Goal: Obtain resource: Download file/media

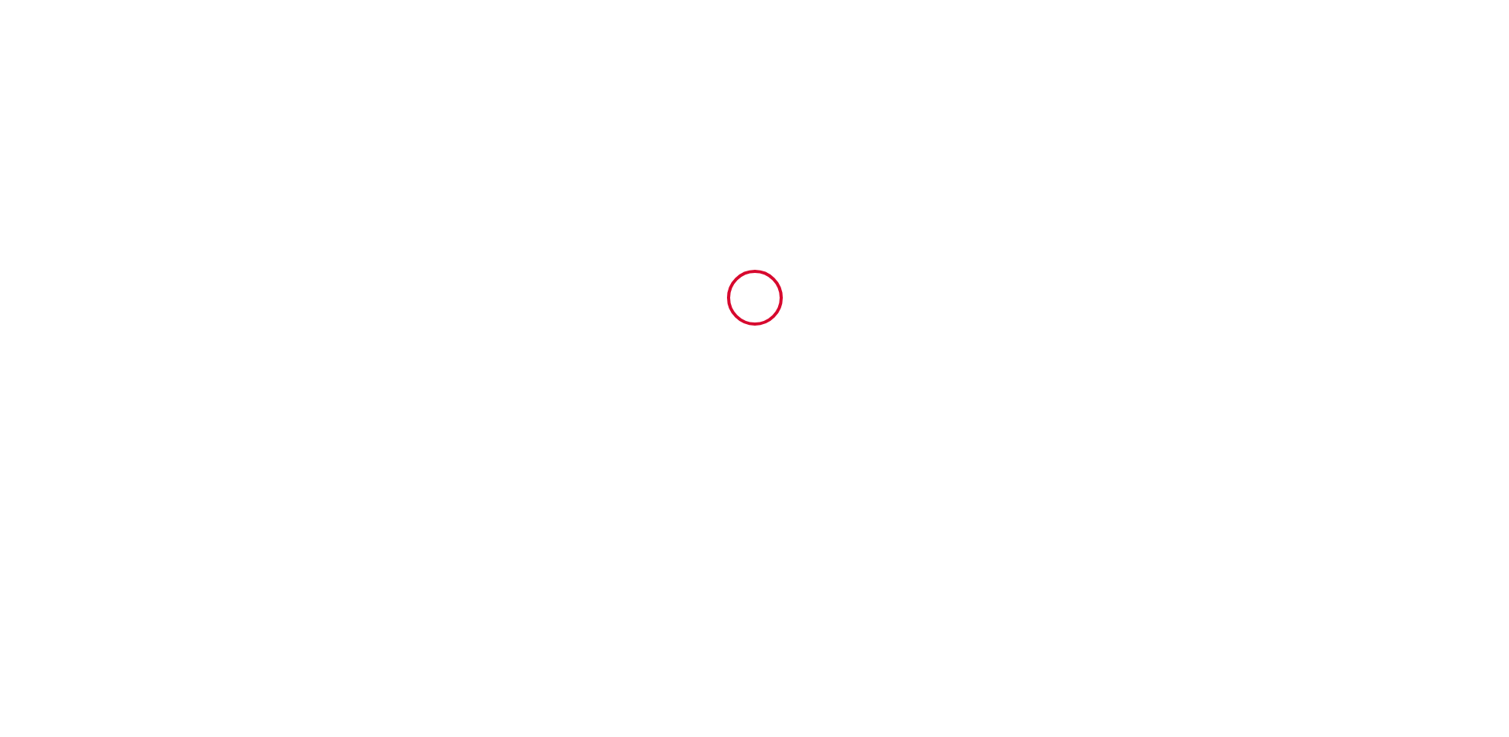
type input "6673742"
type input "Noirmoutier · L'Aubade - Logement classé 3 étoiles"
type input "[STREET_ADDRESS]"
type input "85330"
type input "Noirmoutier-en-l'Île"
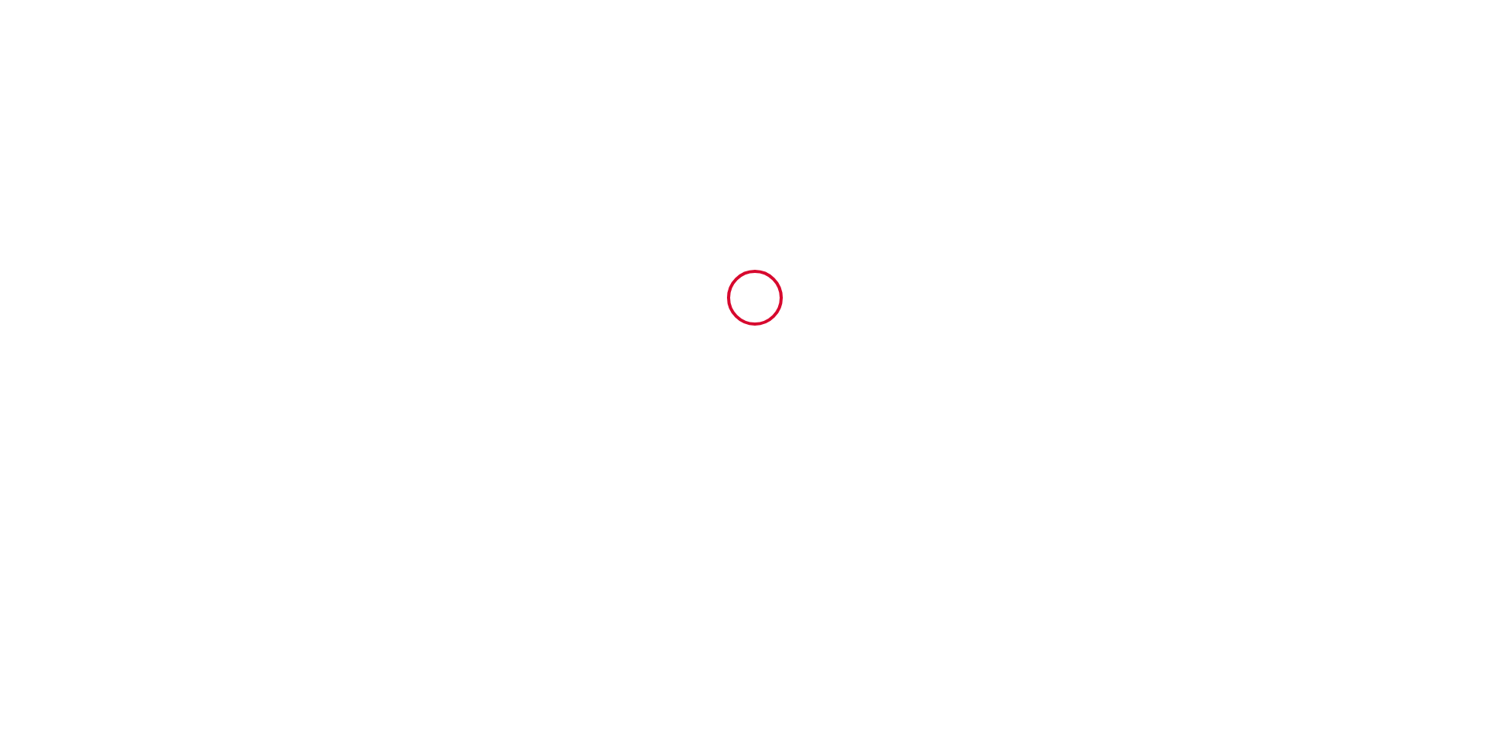
type input "[GEOGRAPHIC_DATA]"
type input "07 Sun September 2025"
type input "08 Mon September 2025"
type input "2"
type input "0"
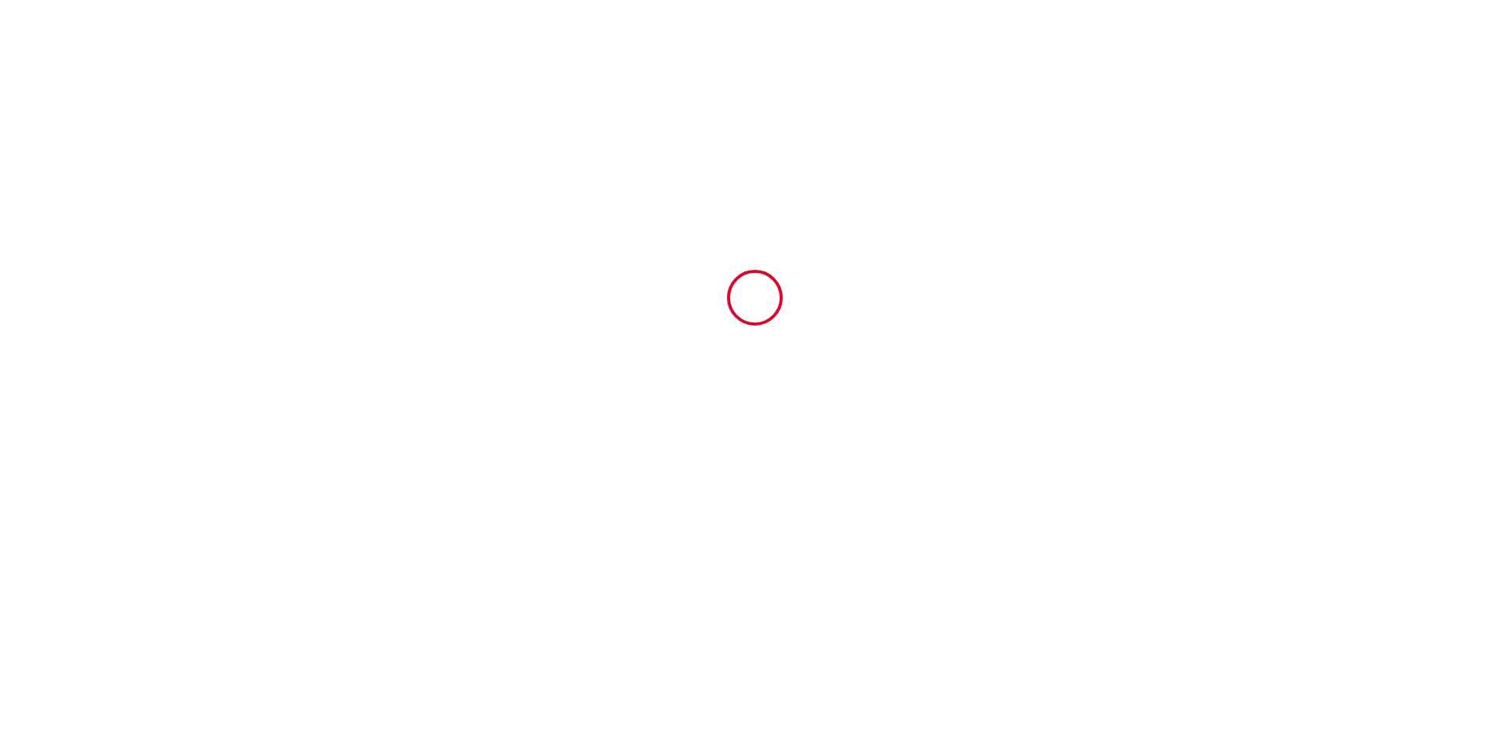
type input "400"
type input "99.98"
type input "[PERSON_NAME]"
type input "SCI LES MOUSSES"
type input "[GEOGRAPHIC_DATA]"
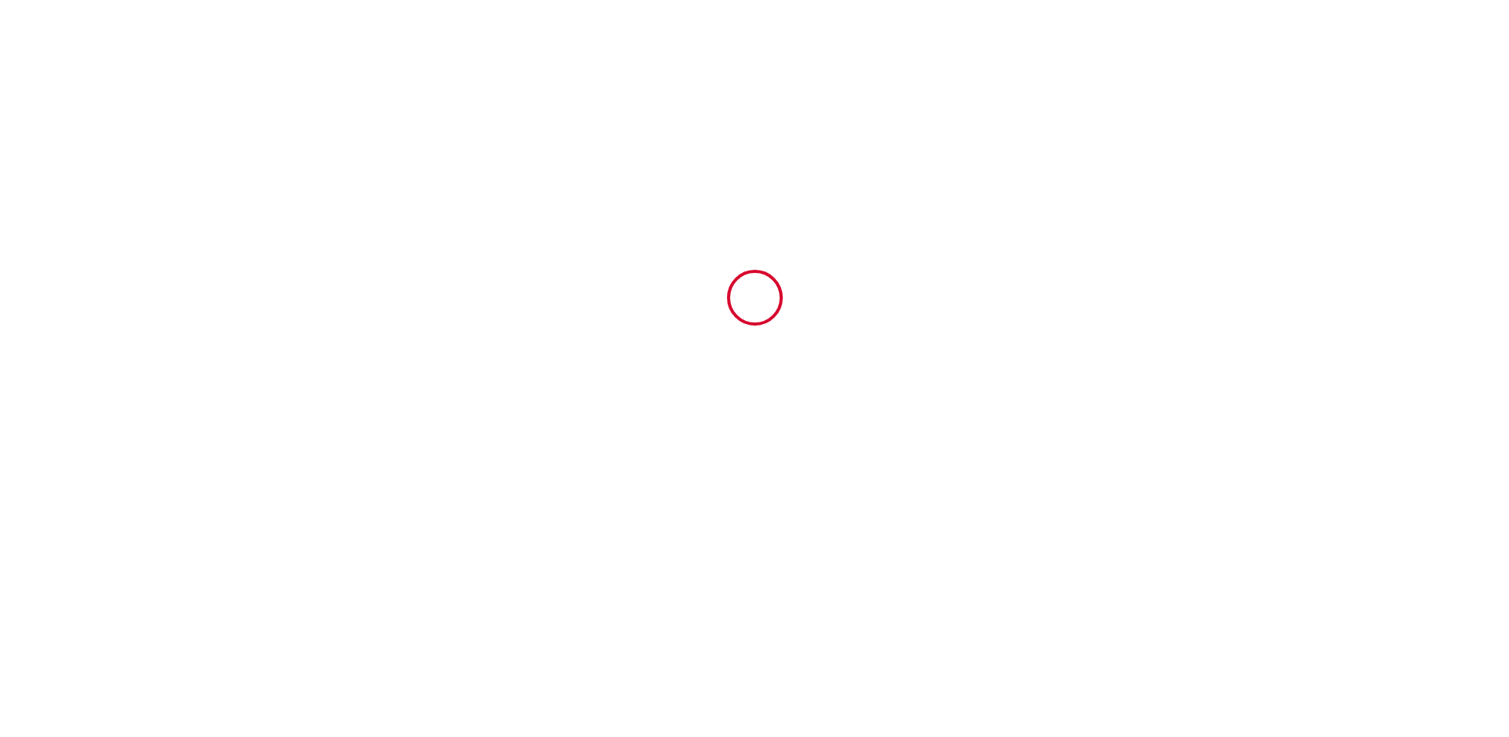
type input "[EMAIL_ADDRESS][DOMAIN_NAME]"
type input "Cathy"
type input "MOISAN"
type input "61 rue St yves"
type input "29860"
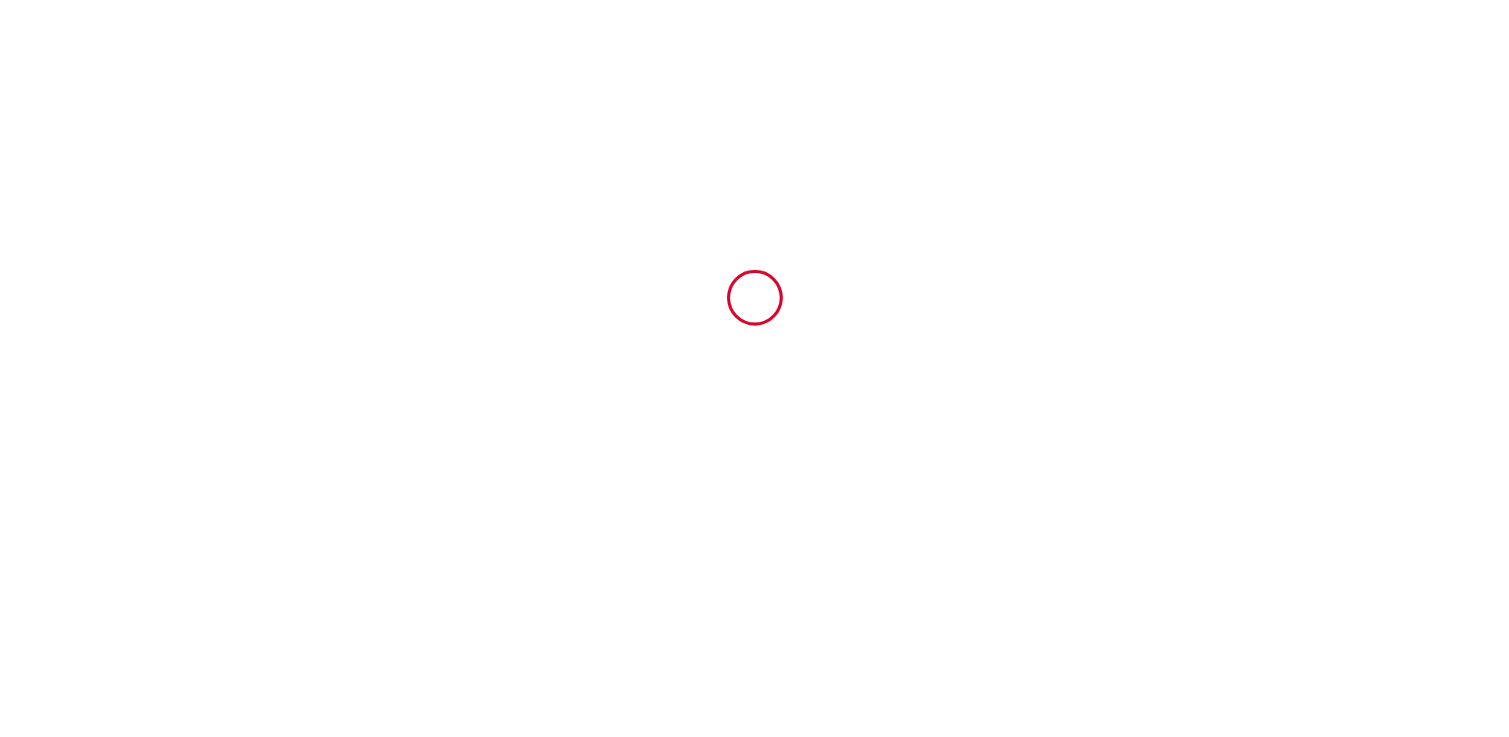
type input "Bourg blanc"
type input "Cathy.moisan@sfr.fr"
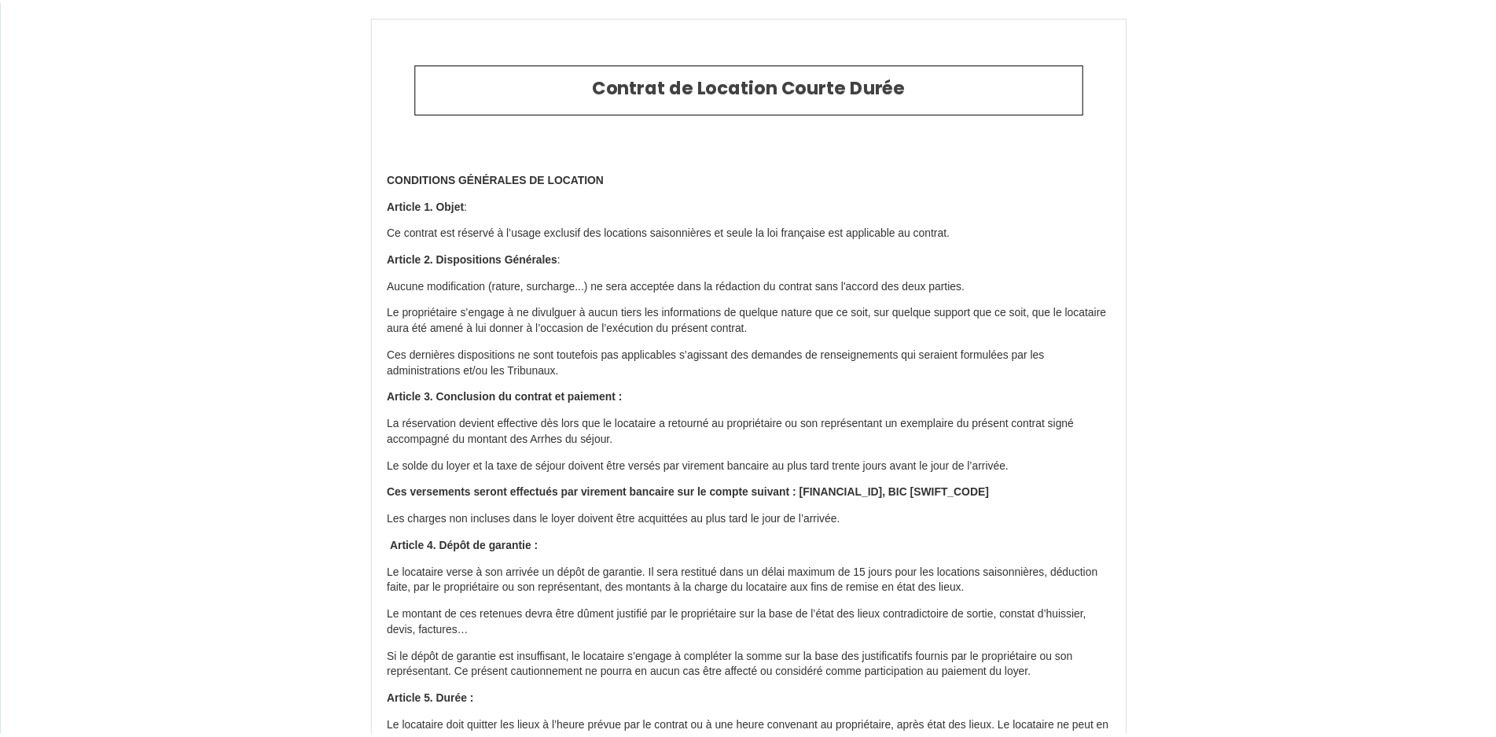
scroll to position [3202, 0]
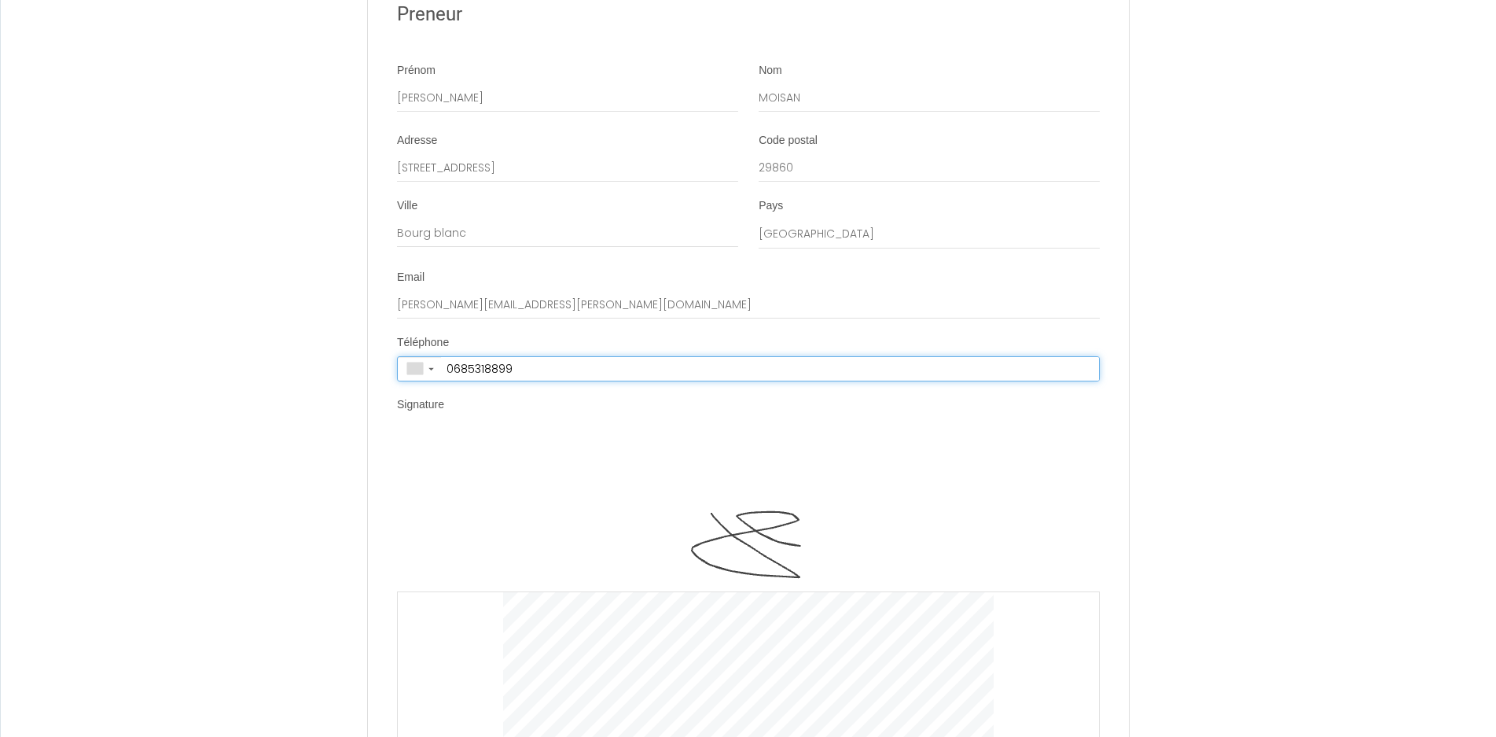
type input "+33 6 85 31 88 99"
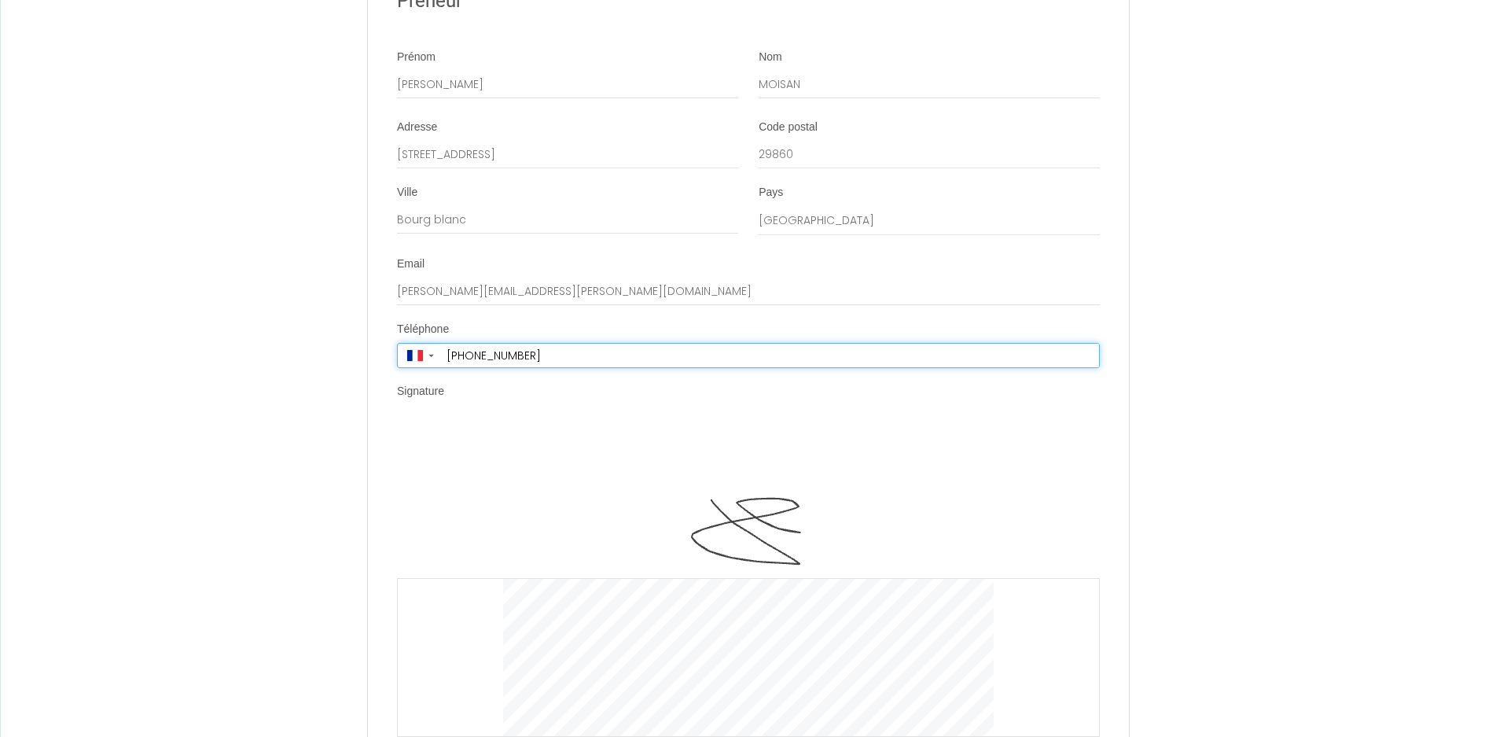
scroll to position [3346, 0]
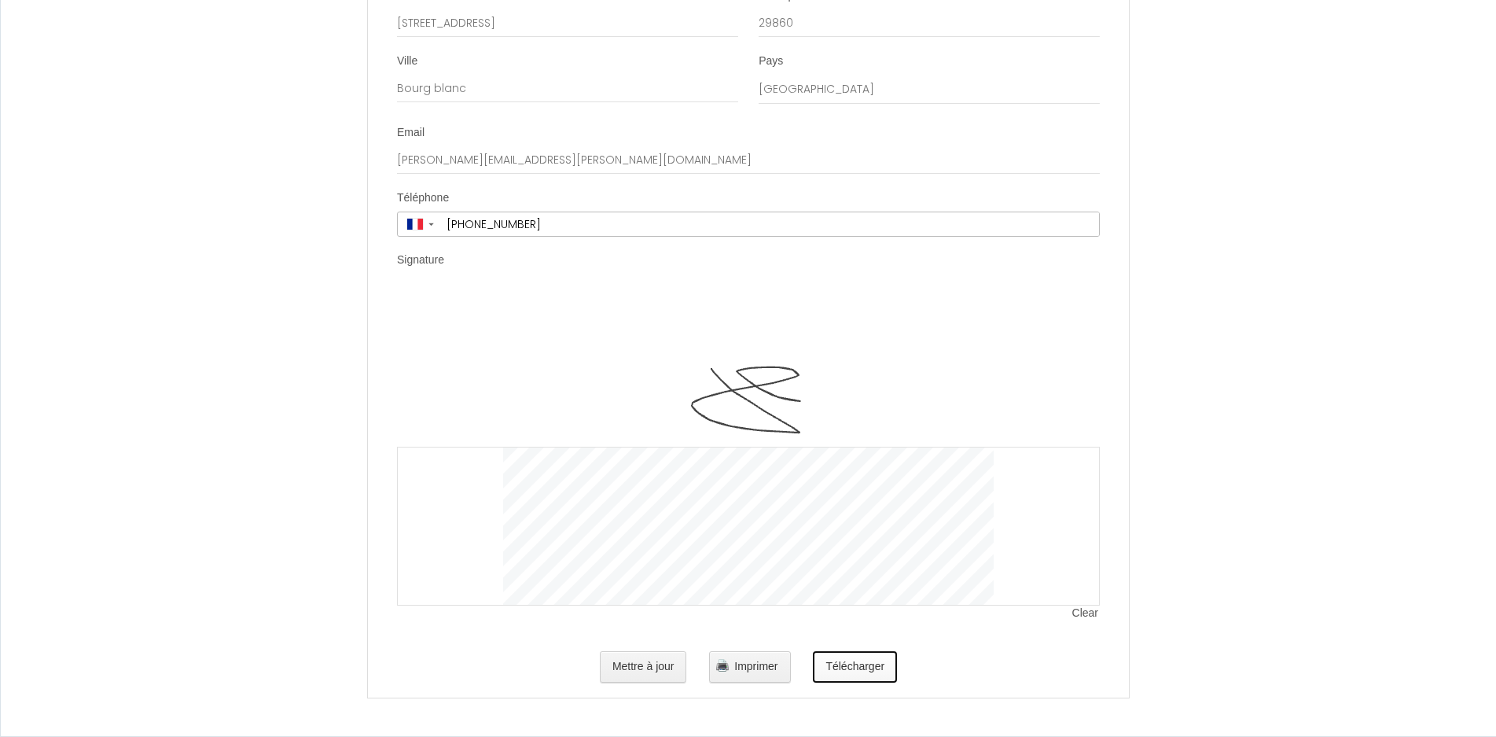
click at [848, 668] on button "Télécharger" at bounding box center [855, 666] width 84 height 31
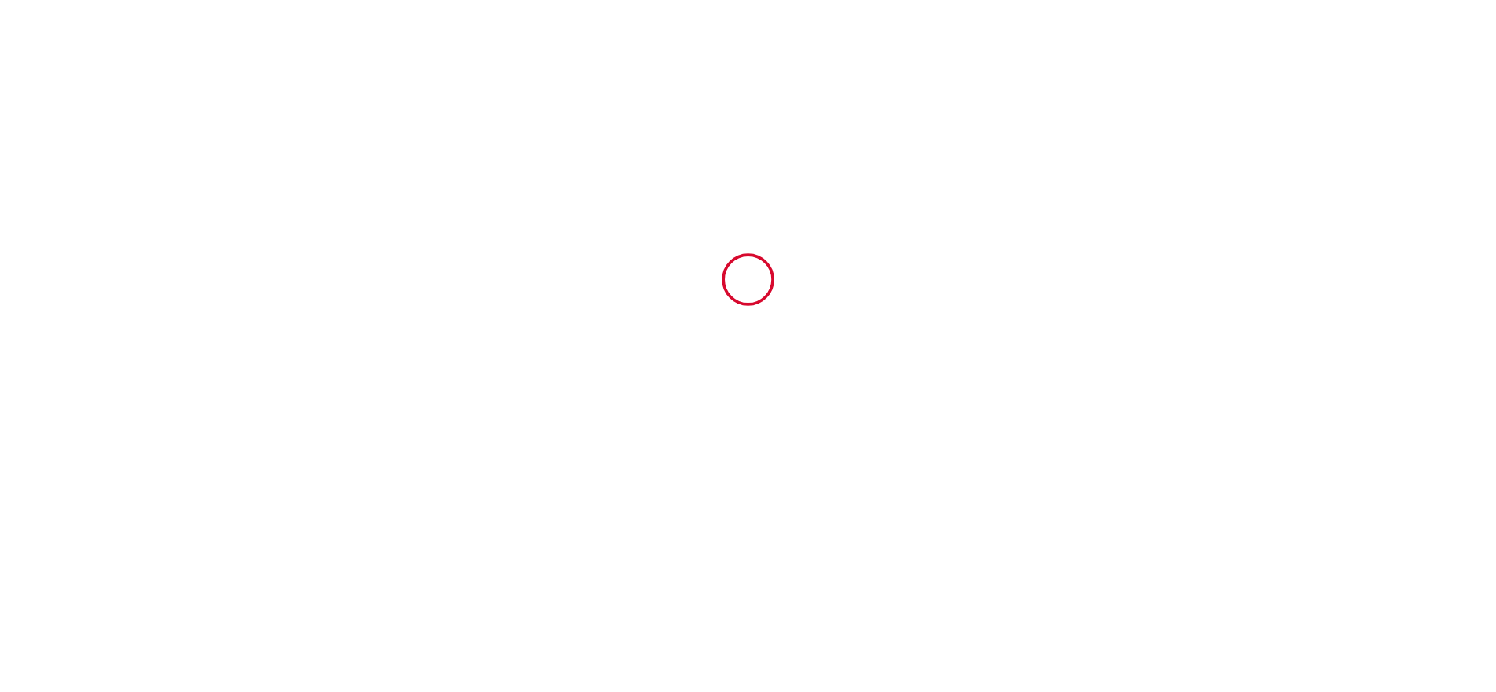
scroll to position [0, 0]
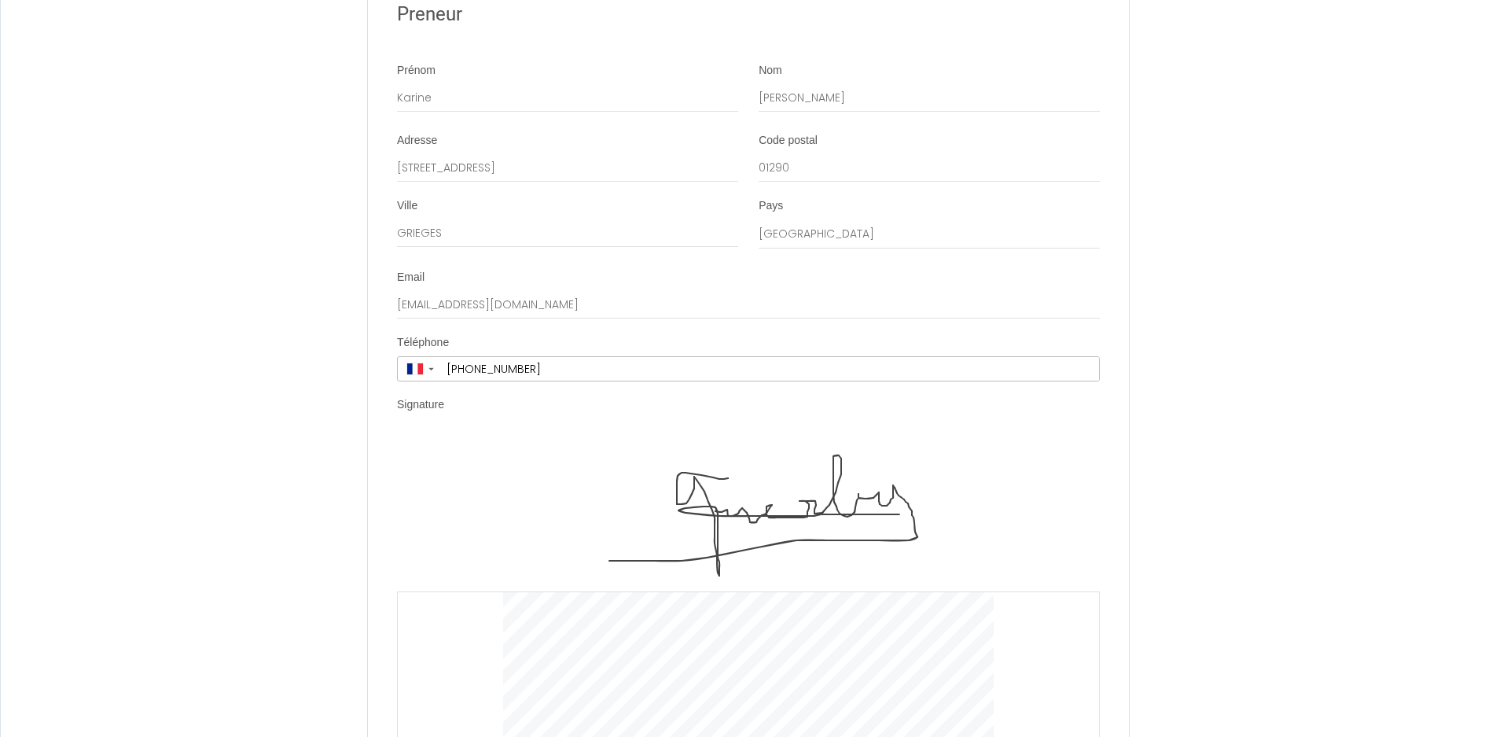
scroll to position [3346, 0]
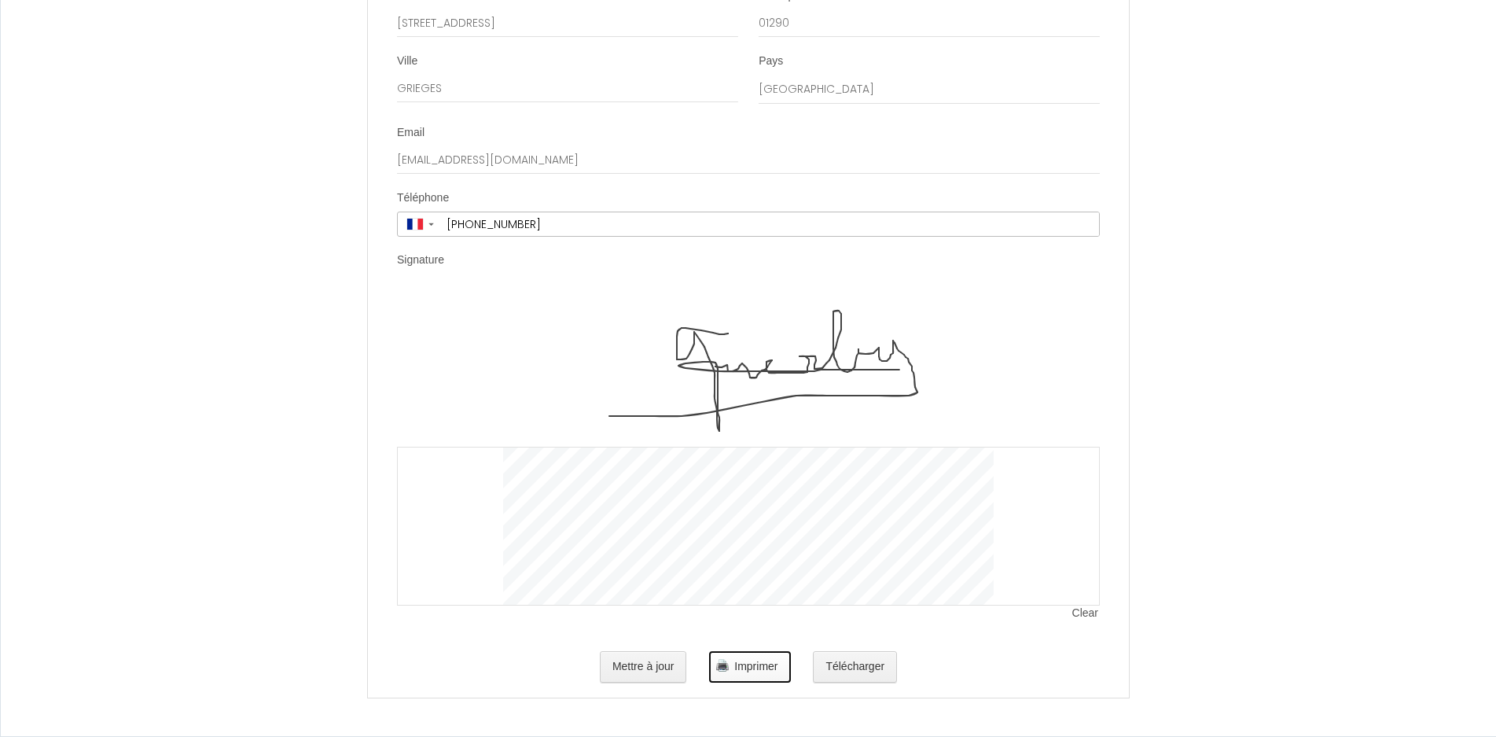
click at [764, 667] on span "Imprimer" at bounding box center [755, 666] width 43 height 13
click at [870, 667] on button "Télécharger" at bounding box center [855, 666] width 84 height 31
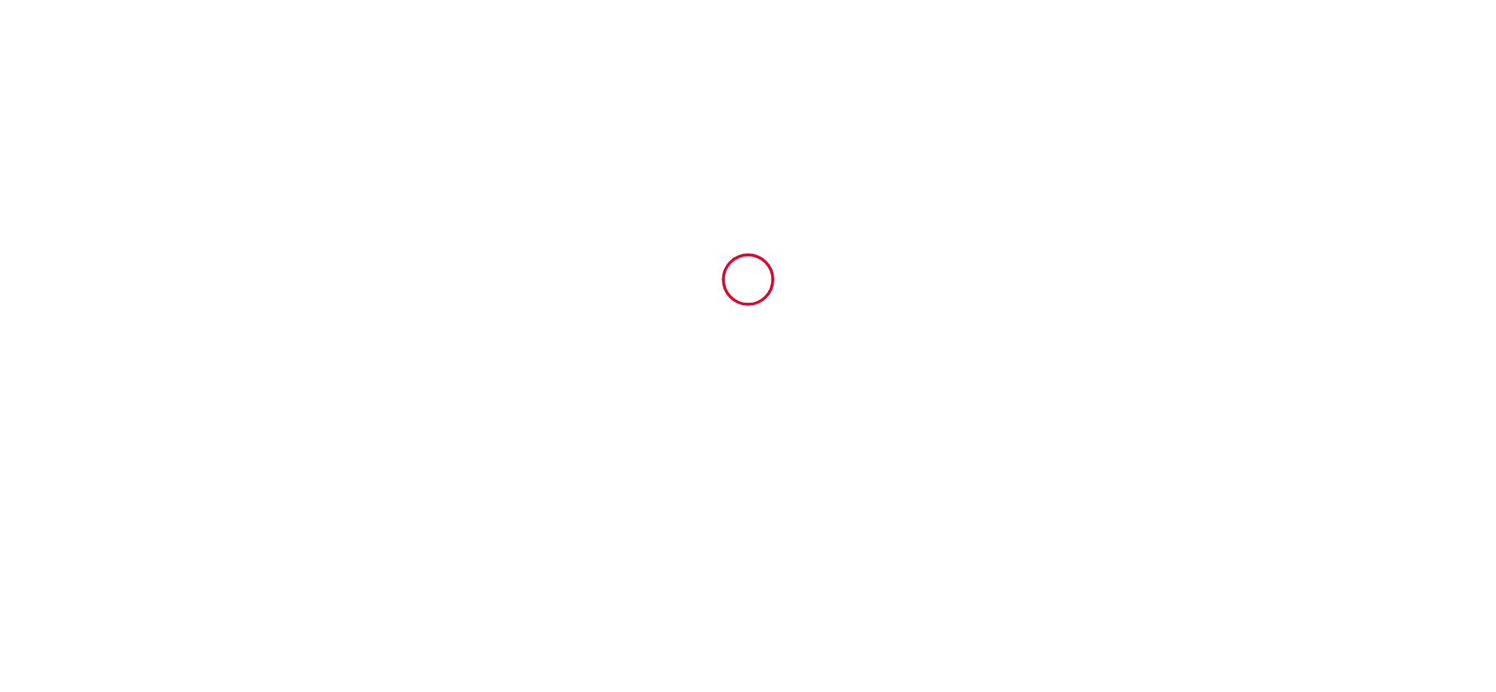
scroll to position [0, 0]
